Goal: Task Accomplishment & Management: Complete application form

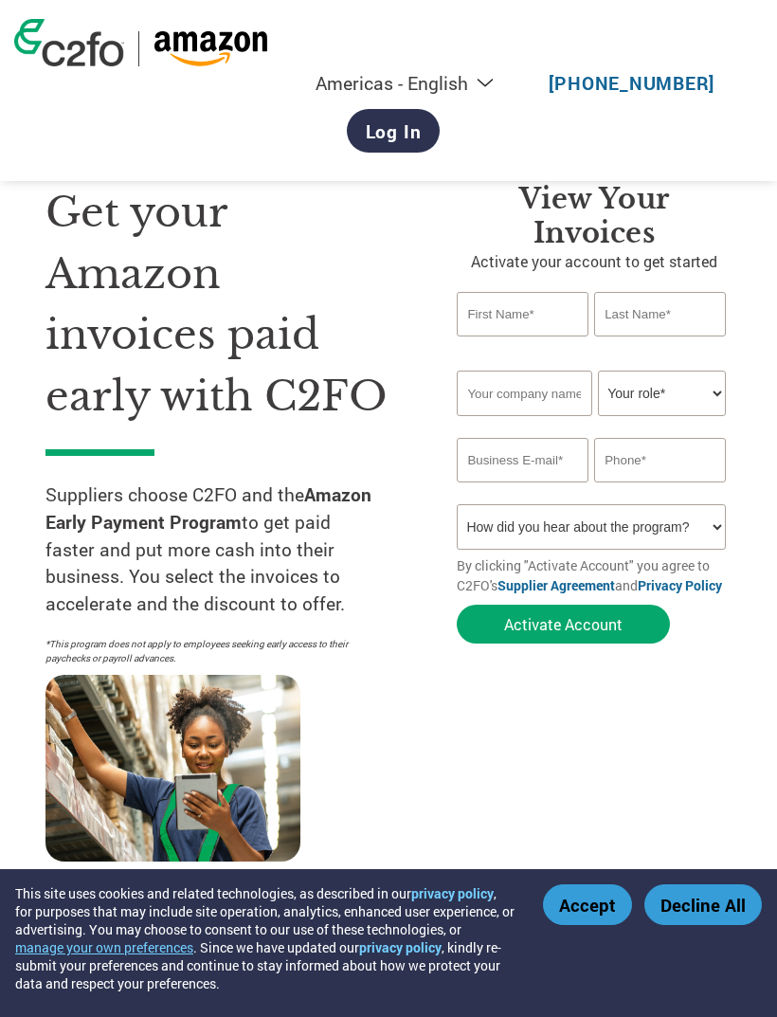
scroll to position [1, 0]
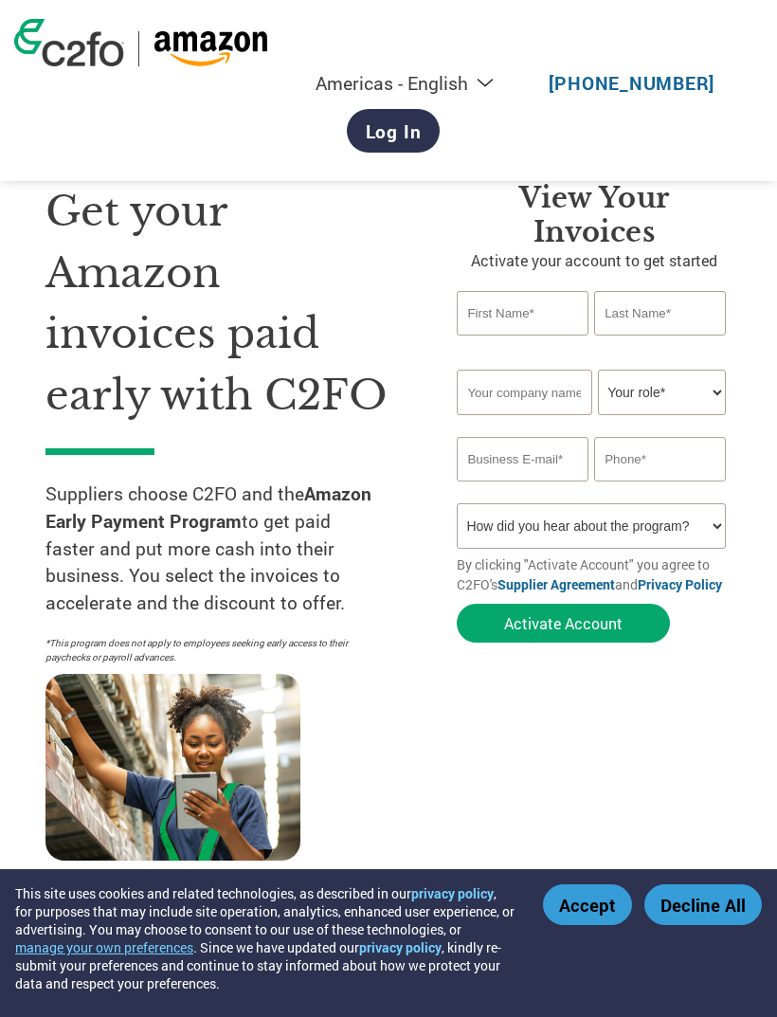
click at [587, 910] on button "Accept" at bounding box center [587, 905] width 89 height 41
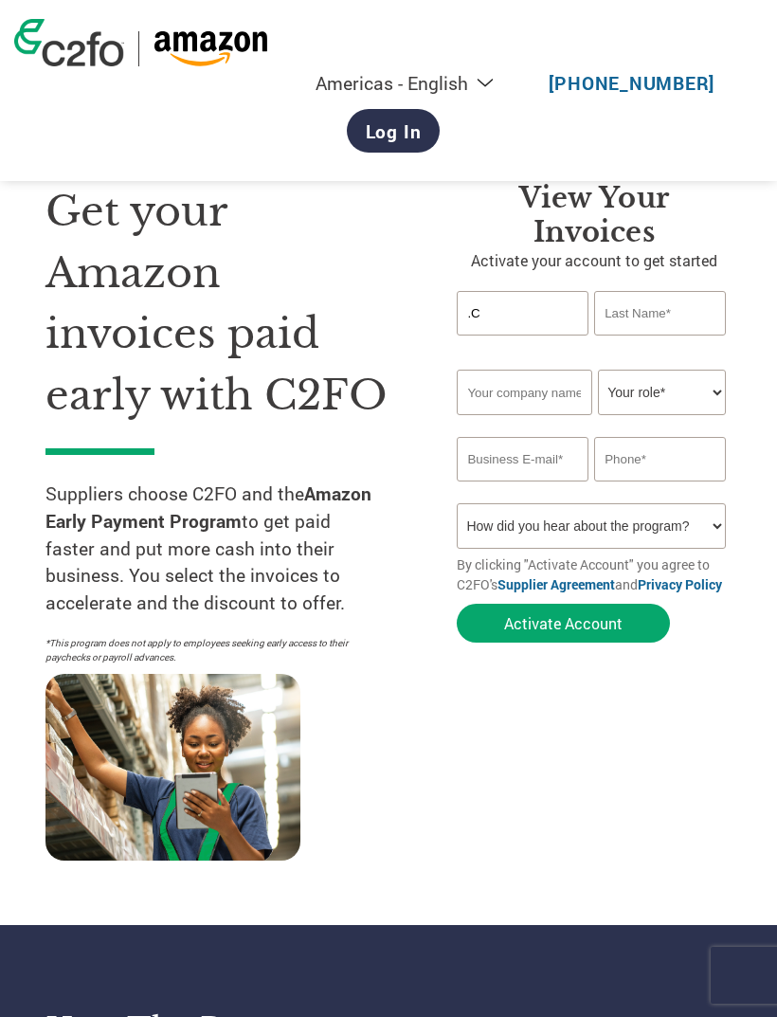
type input "."
type input "[PERSON_NAME]"
type input "."
type input "[PERSON_NAME]"
click at [503, 396] on input "text" at bounding box center [525, 393] width 136 height 46
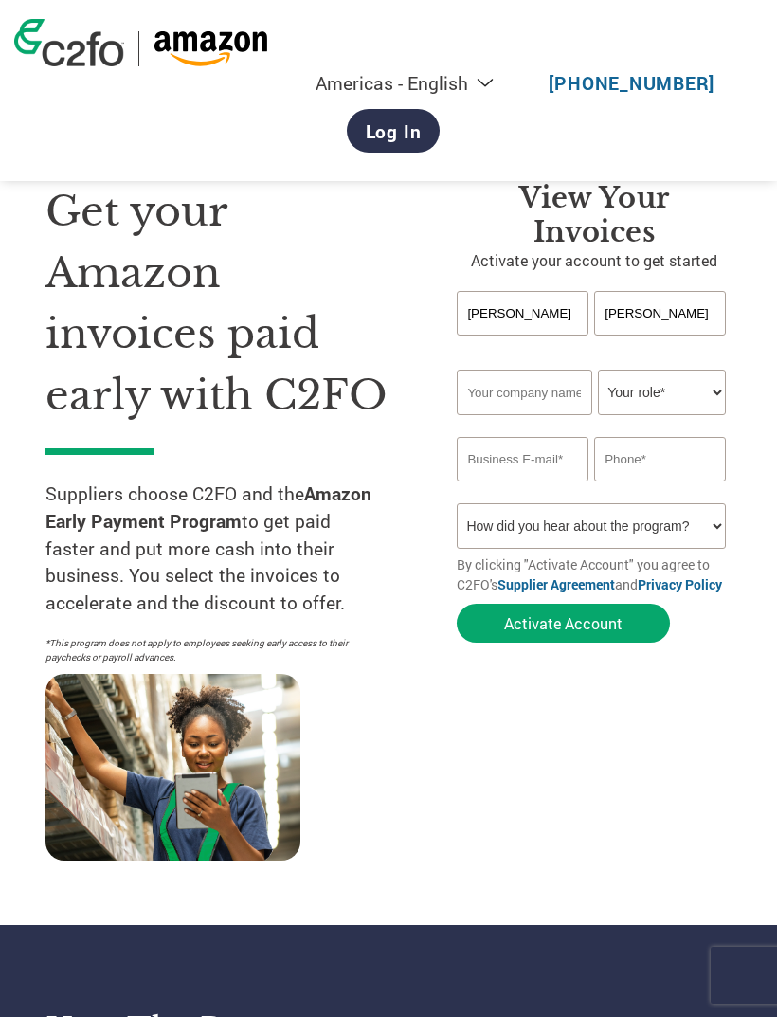
type input "."
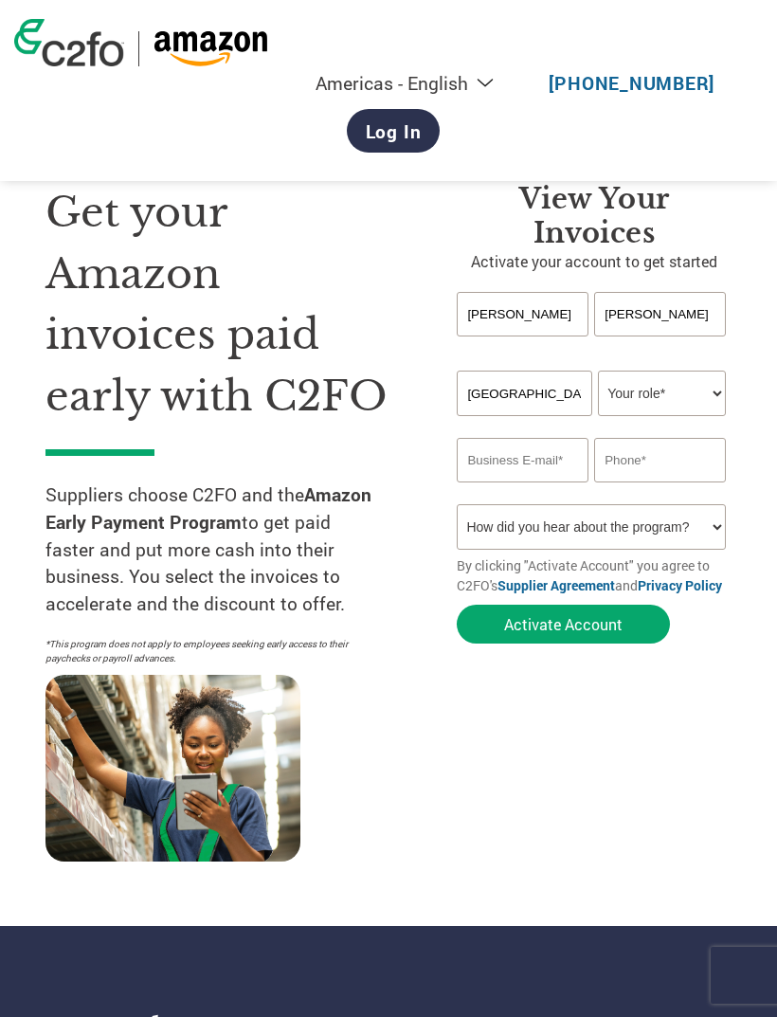
type input "[GEOGRAPHIC_DATA]"
click at [641, 408] on select "Your role* CFO Controller Credit Manager Finance Director Treasurer CEO Preside…" at bounding box center [662, 394] width 128 height 46
select select "PRESIDENT"
type input "."
type input "[EMAIL_ADDRESS][PERSON_NAME][DOMAIN_NAME]"
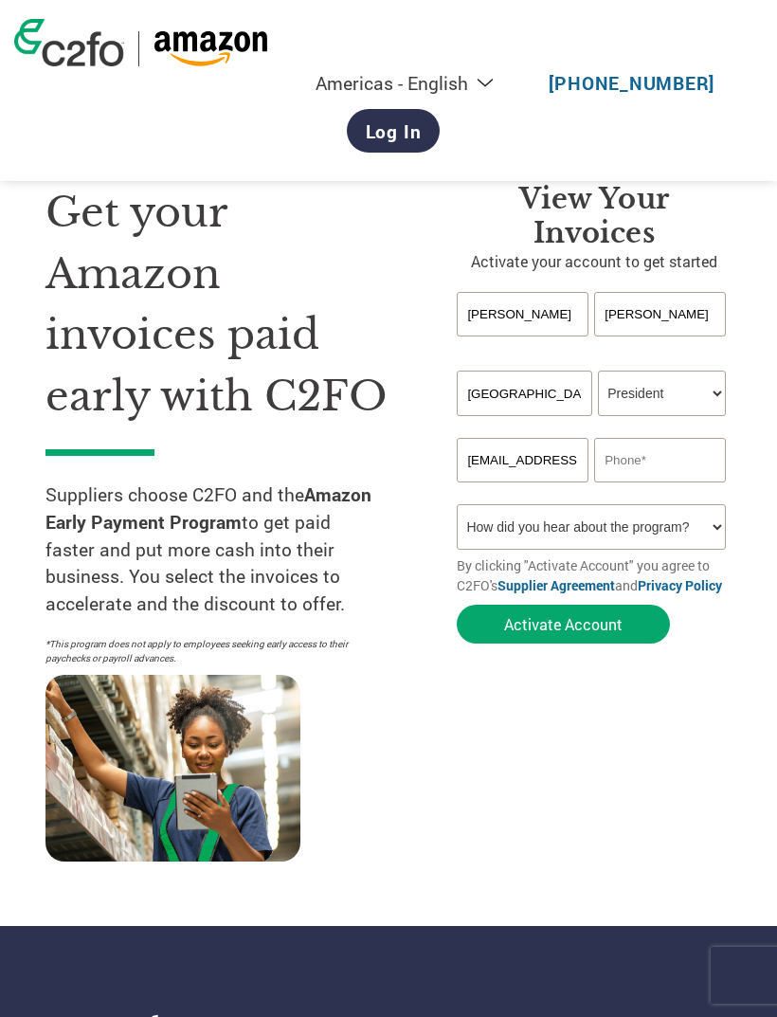
click at [642, 474] on input "text" at bounding box center [660, 460] width 132 height 45
type input "3"
type input "3059904456"
click at [613, 542] on select "How did you hear about the program? Received a letter Email Social Media Online…" at bounding box center [591, 527] width 269 height 46
click at [588, 644] on button "Activate Account" at bounding box center [563, 624] width 213 height 39
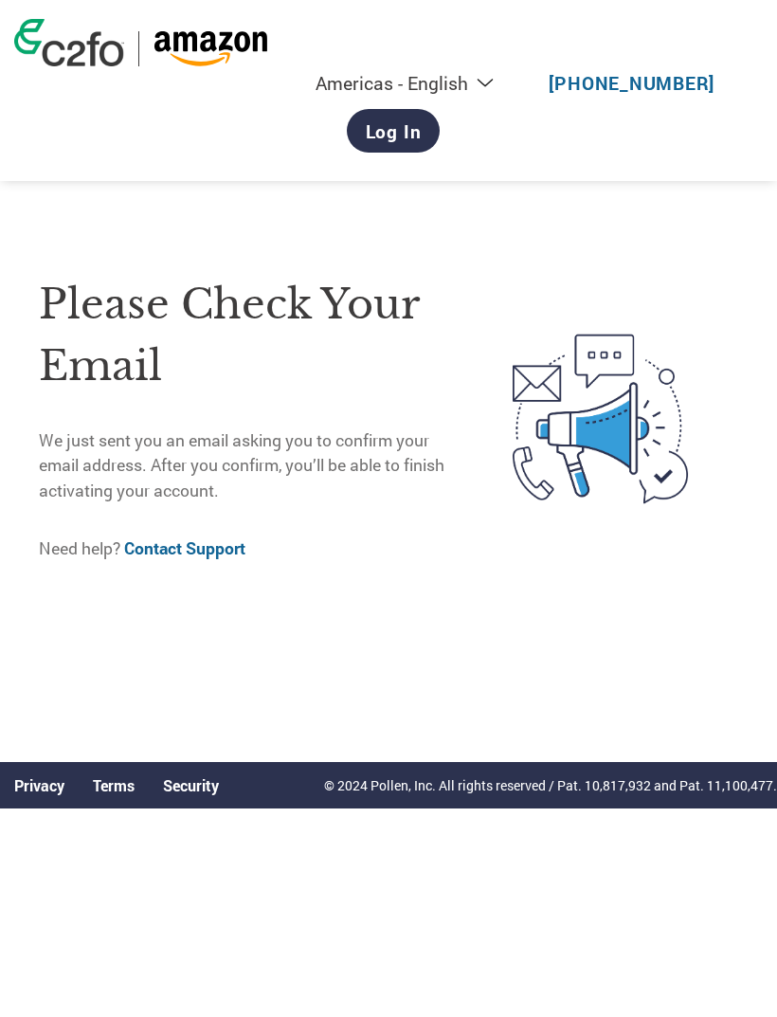
click at [441, 109] on link "Log In" at bounding box center [394, 131] width 94 height 44
